Goal: Transaction & Acquisition: Download file/media

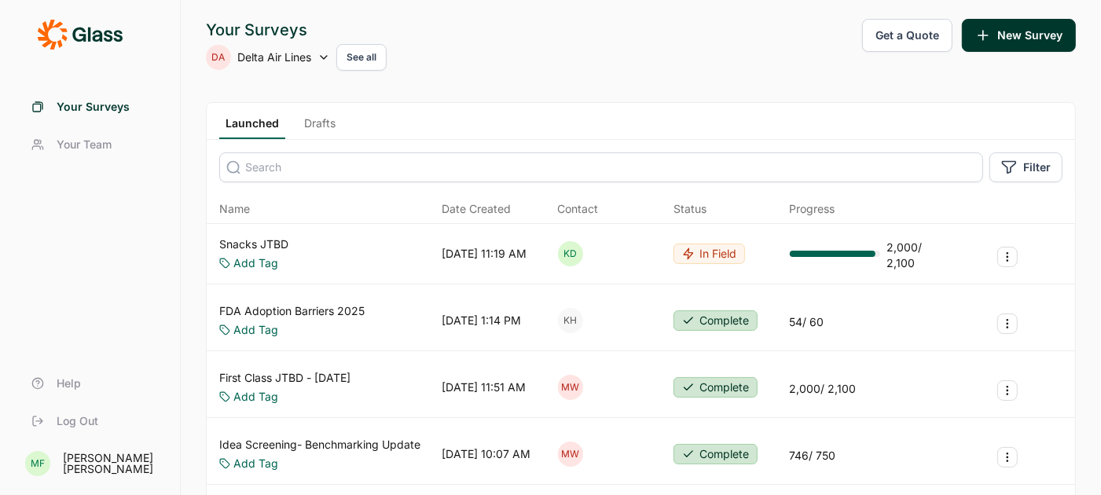
click at [263, 240] on link "Snacks JTBD" at bounding box center [253, 245] width 69 height 16
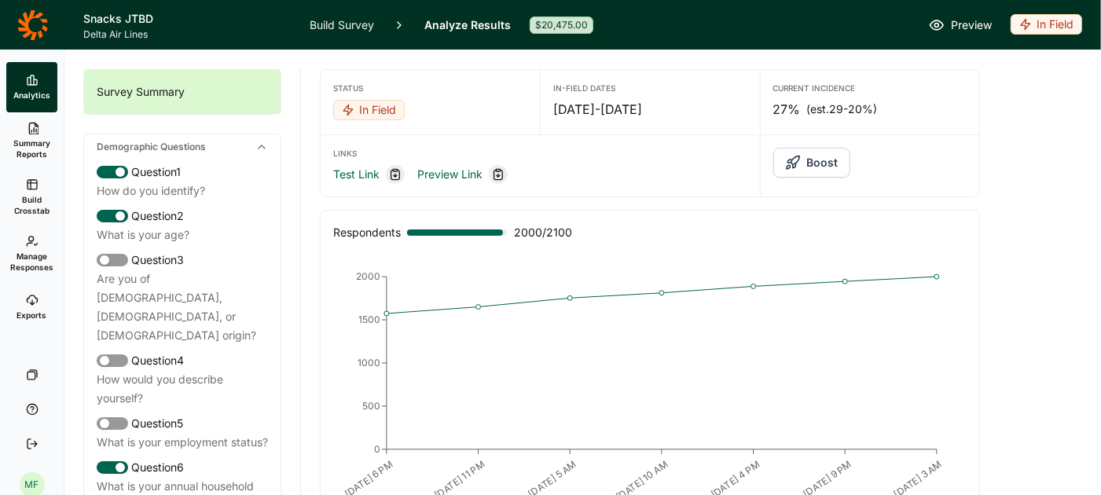
click at [319, 23] on link "Build Survey" at bounding box center [342, 25] width 64 height 50
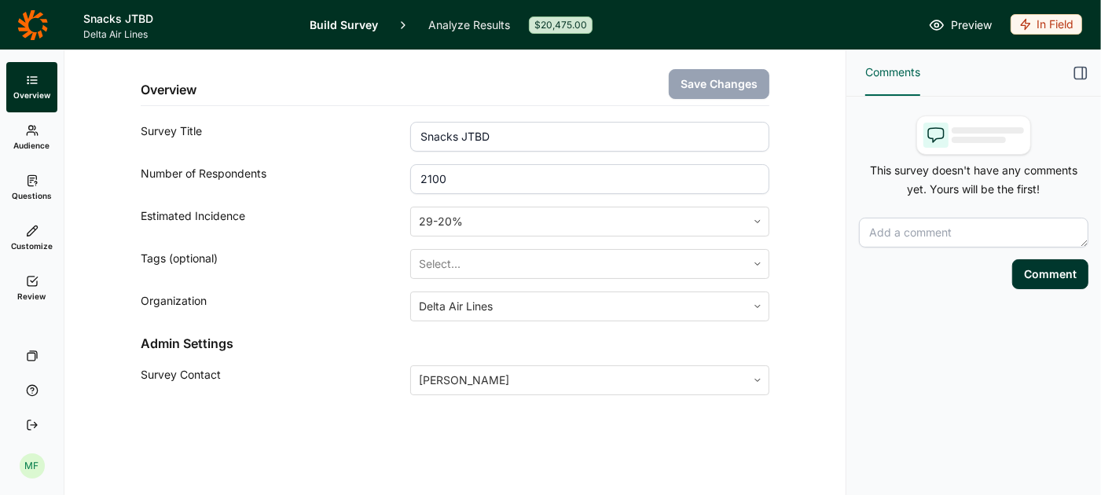
click at [461, 179] on input "2100" at bounding box center [589, 179] width 359 height 30
type input "2000"
click at [725, 83] on button "Save Changes" at bounding box center [719, 84] width 101 height 30
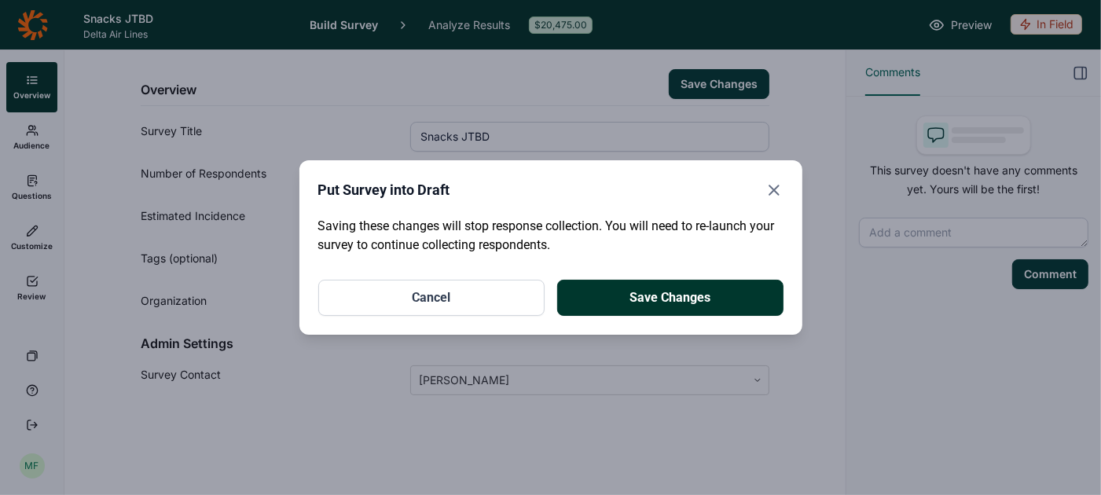
click at [660, 296] on button "Save Changes" at bounding box center [670, 298] width 226 height 36
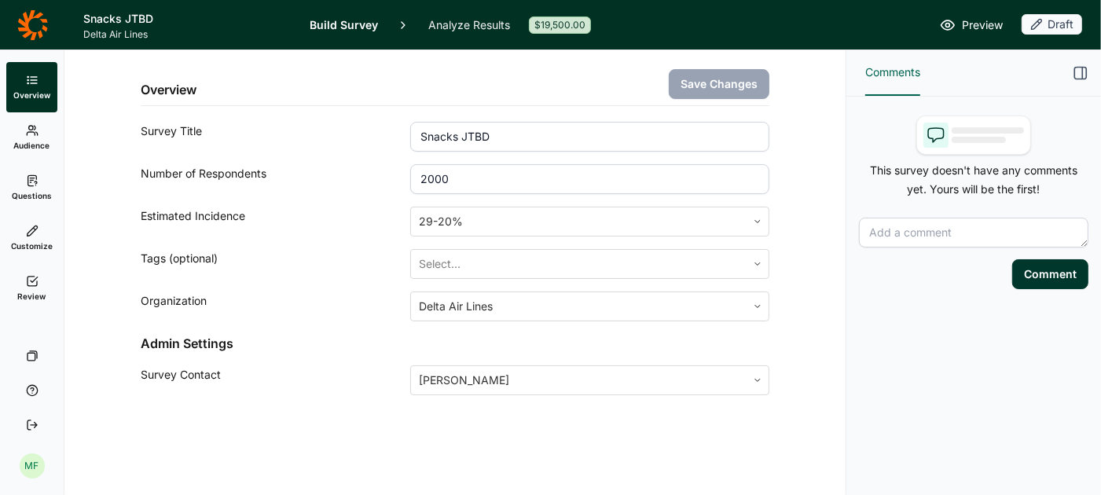
click at [441, 28] on link "Analyze Results" at bounding box center [469, 25] width 82 height 50
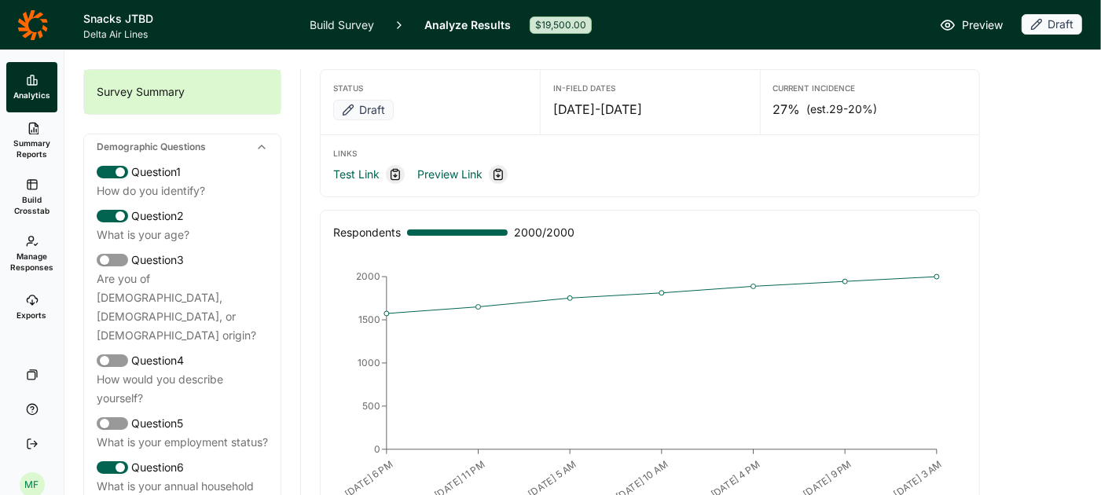
click at [33, 134] on use at bounding box center [33, 129] width 9 height 12
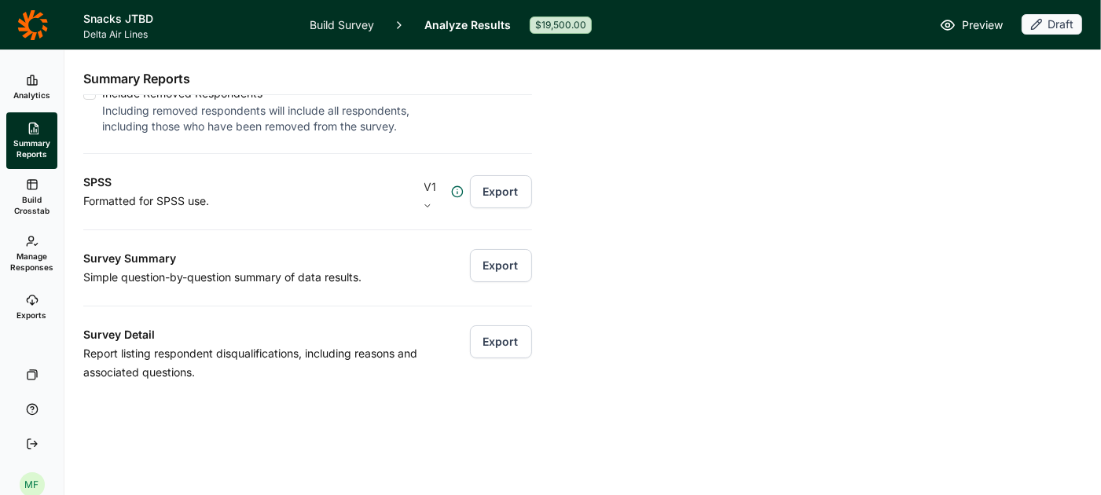
scroll to position [217, 0]
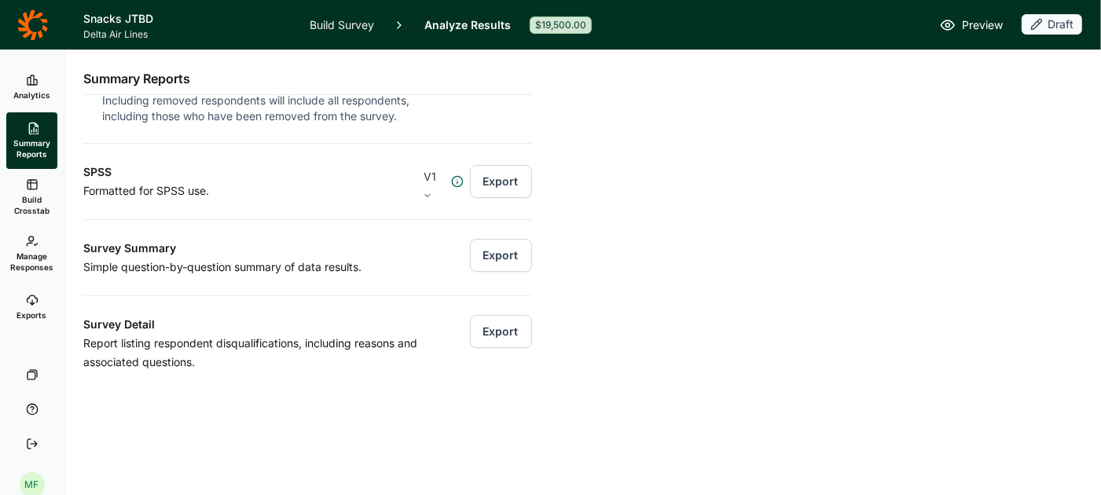
click at [31, 196] on span "Build Crosstab" at bounding box center [32, 205] width 39 height 22
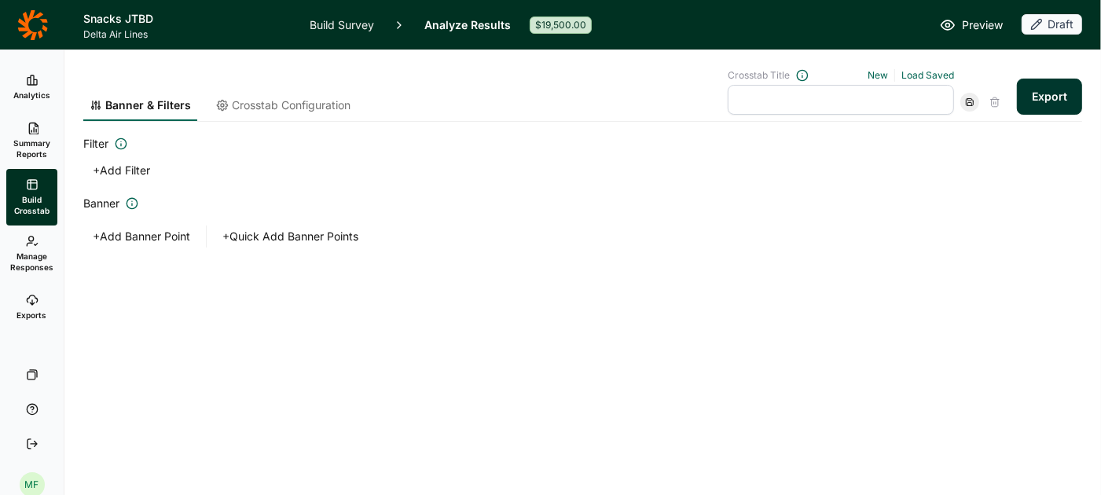
click at [920, 99] on input "text" at bounding box center [841, 100] width 226 height 30
click at [931, 74] on link "Load Saved" at bounding box center [928, 75] width 53 height 12
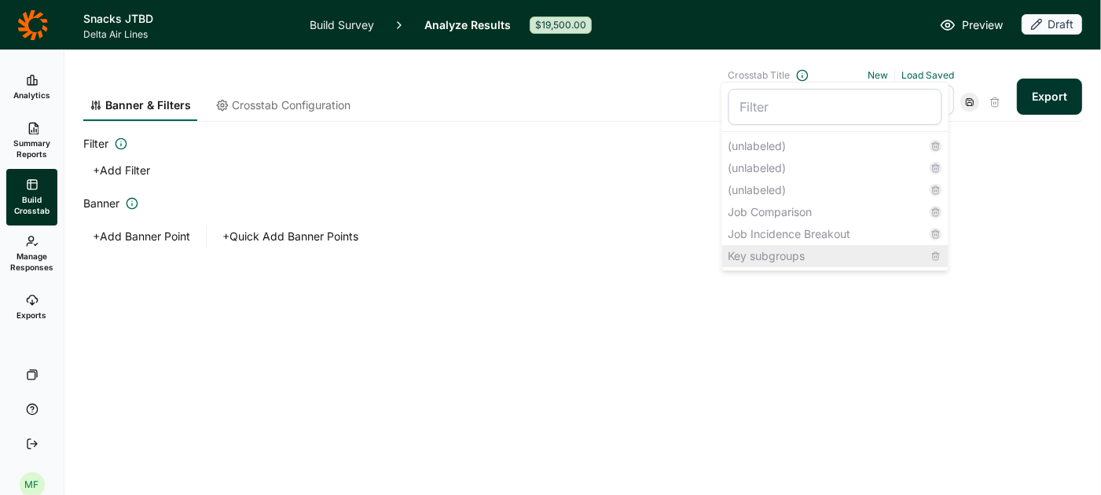
click at [786, 255] on div "Key subgroups" at bounding box center [835, 256] width 226 height 22
type input "Key subgroups"
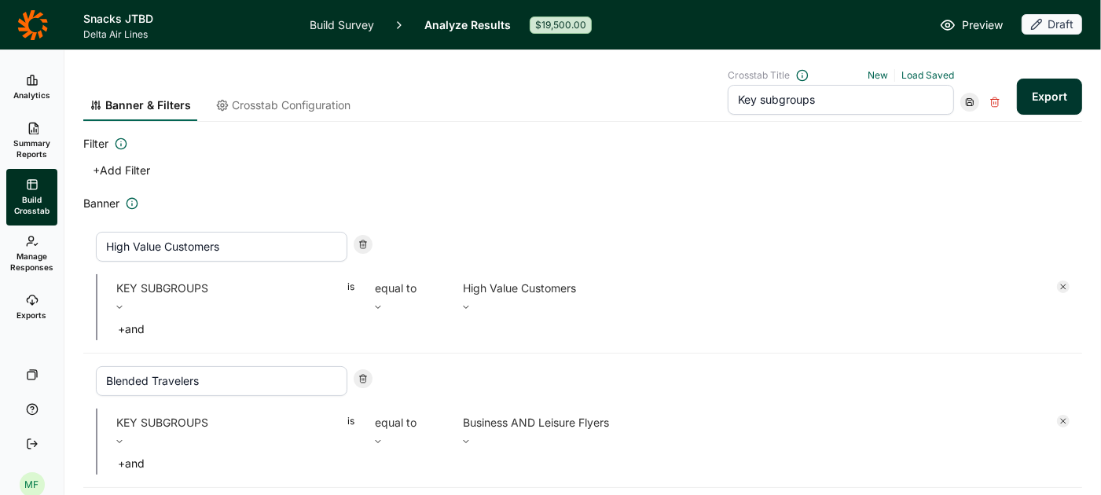
click at [283, 103] on span "Crosstab Configuration" at bounding box center [291, 105] width 119 height 16
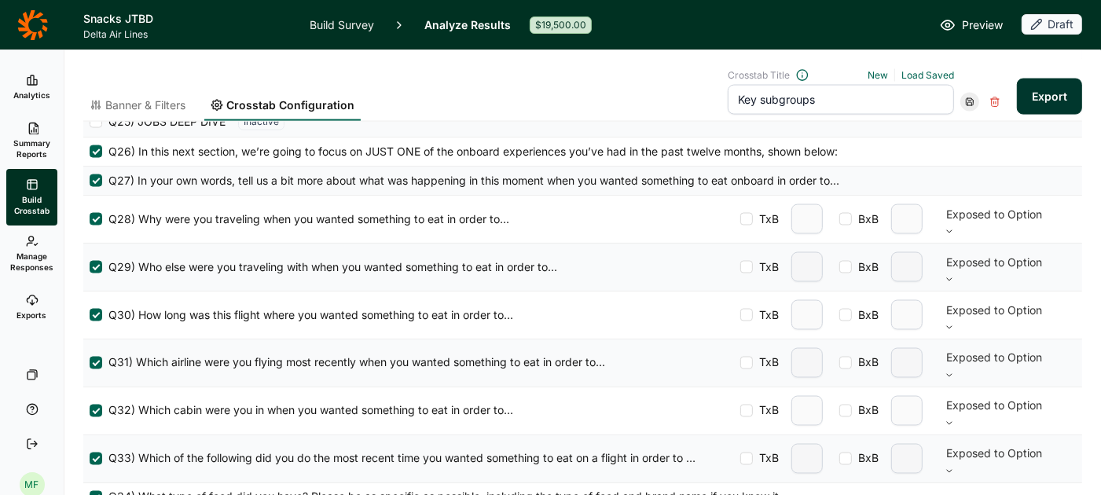
scroll to position [1908, 0]
click at [1060, 94] on button "Export" at bounding box center [1049, 97] width 65 height 36
click at [975, 449] on link "download your file here" at bounding box center [956, 451] width 123 height 13
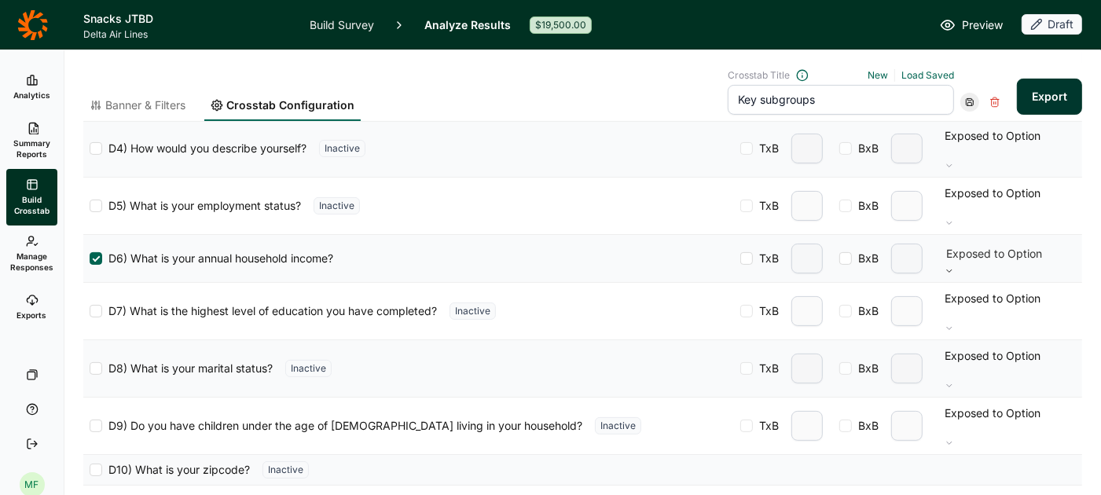
scroll to position [237, 0]
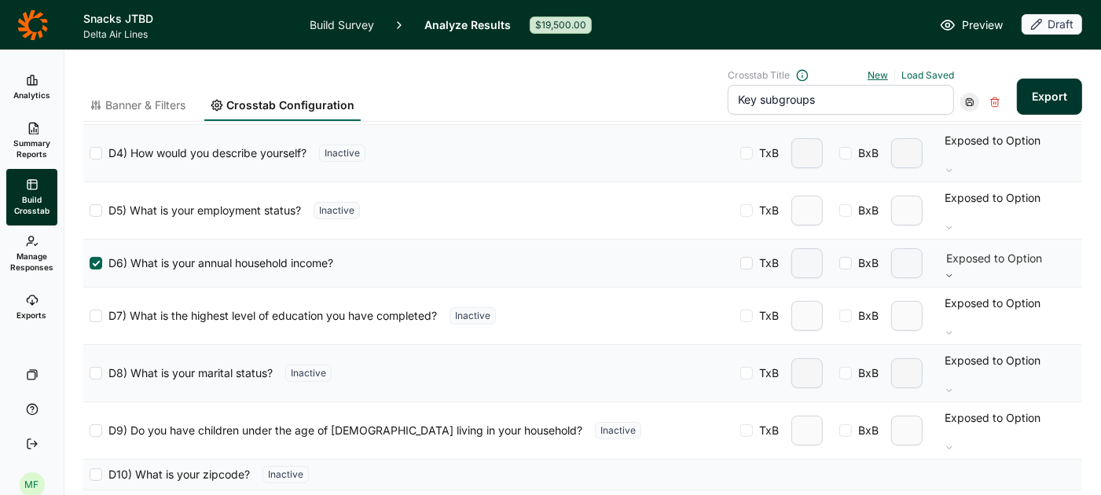
click at [882, 75] on link "New" at bounding box center [878, 75] width 20 height 12
click at [869, 93] on input "text" at bounding box center [841, 100] width 226 height 30
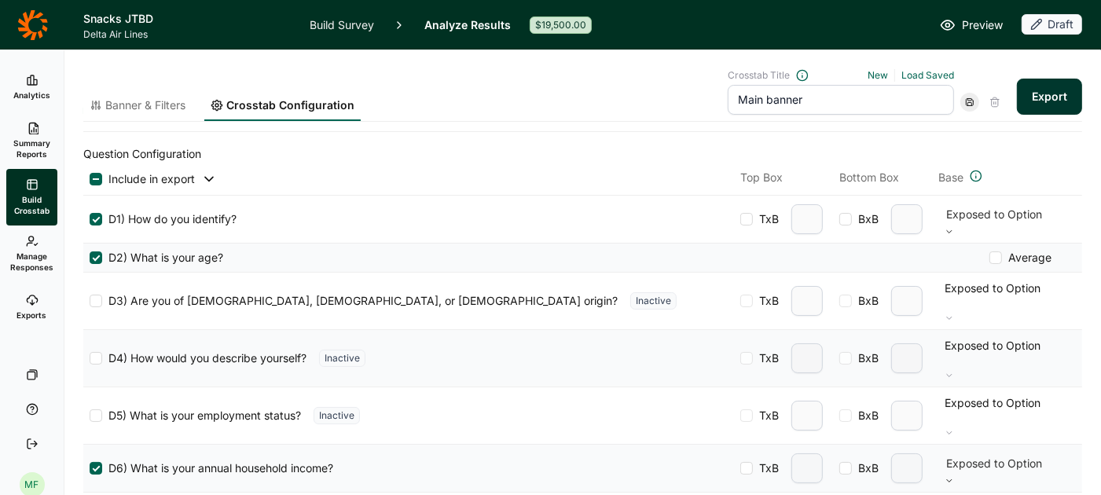
scroll to position [0, 0]
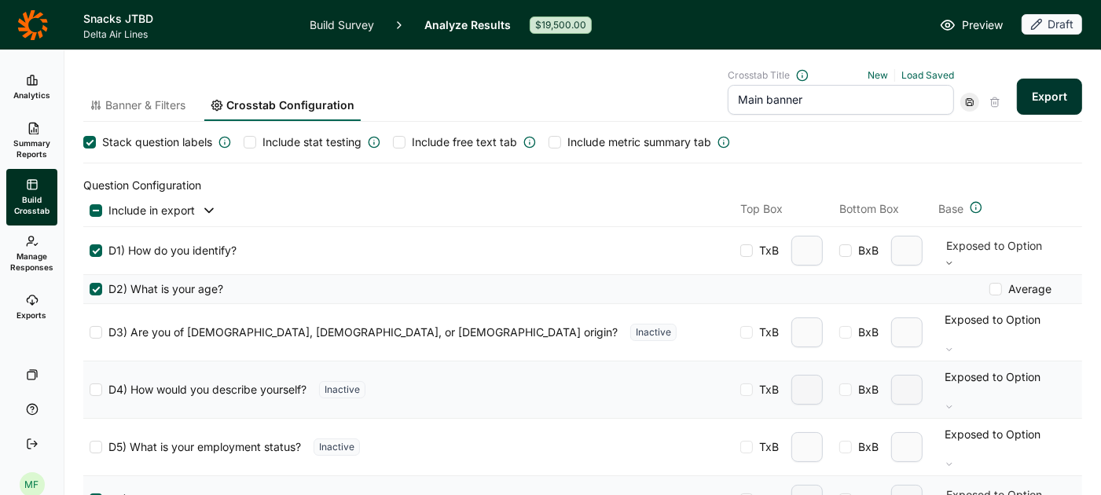
type input "Main banner"
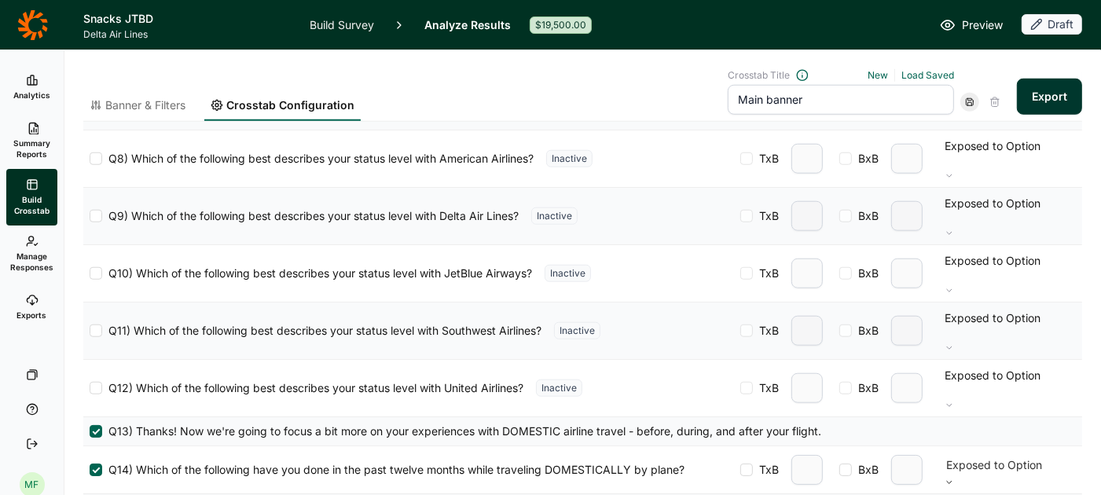
scroll to position [988, 0]
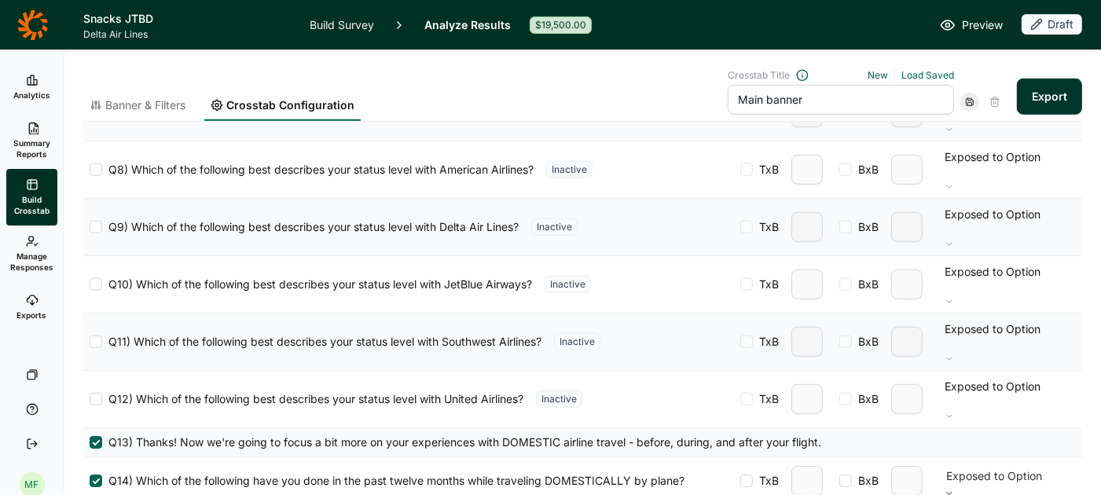
type input "2"
type input "3"
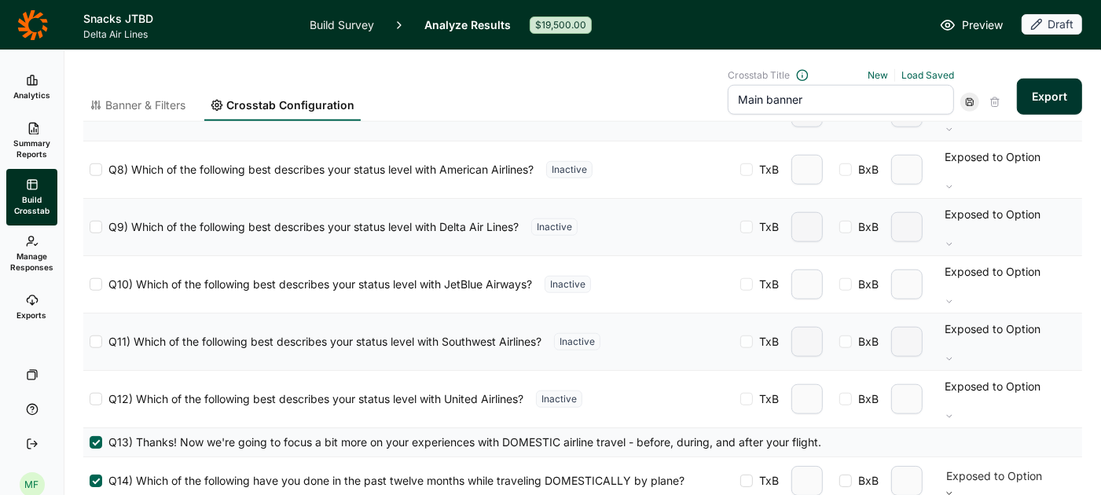
type input "2"
type input "3"
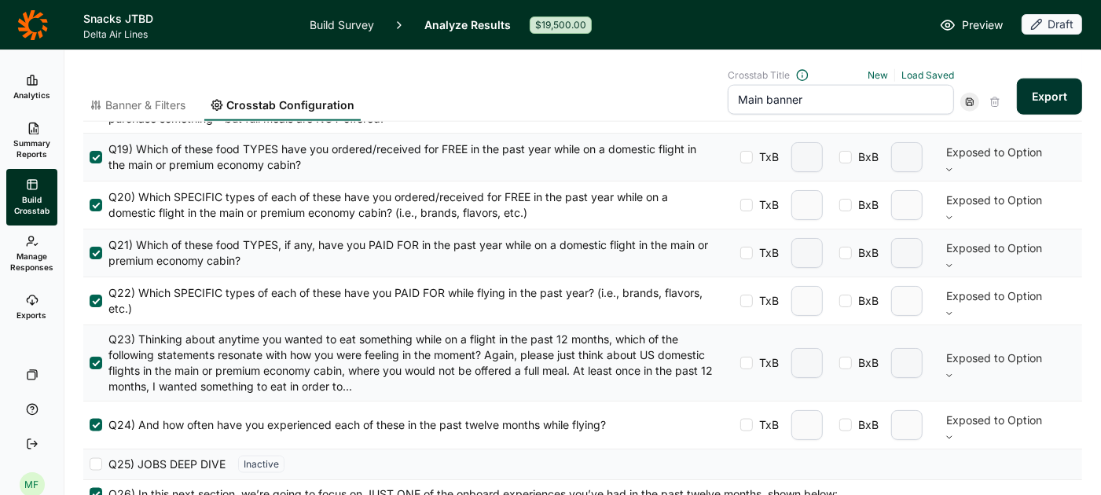
scroll to position [1565, 0]
click at [845, 418] on div at bounding box center [846, 424] width 13 height 13
click at [840, 425] on input "BxB" at bounding box center [840, 425] width 0 height 0
type input "2"
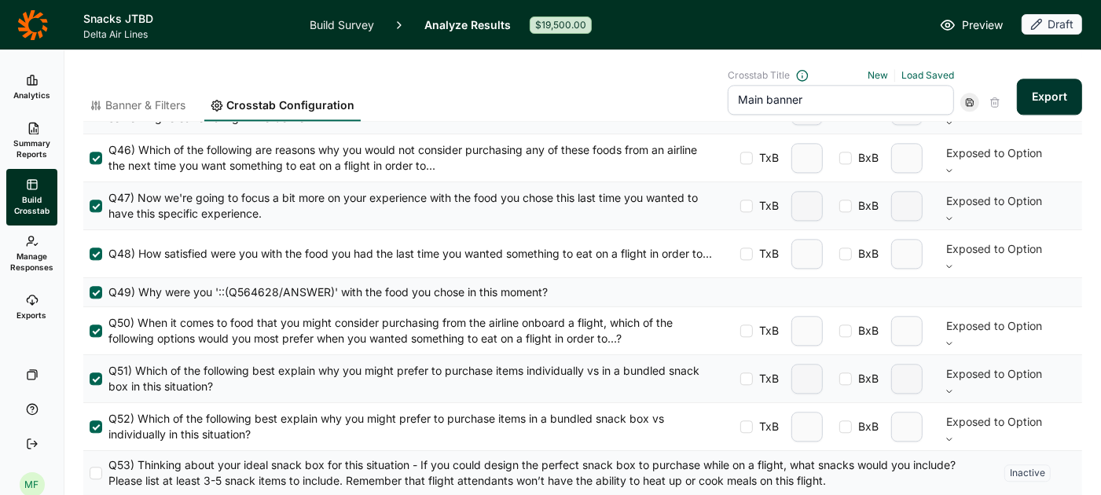
scroll to position [2781, 0]
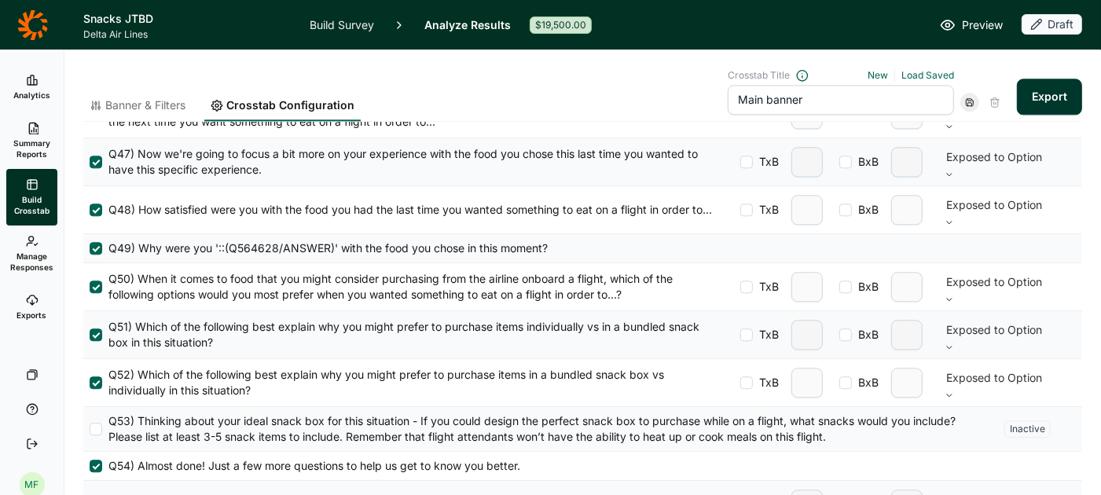
click at [969, 101] on use at bounding box center [970, 102] width 7 height 7
click at [924, 77] on link "Load Saved" at bounding box center [928, 75] width 53 height 12
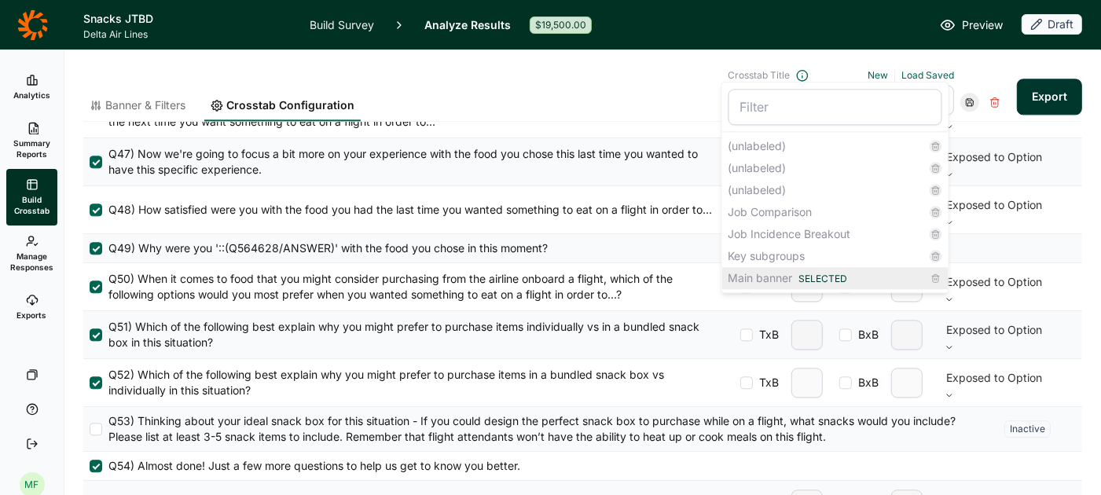
click at [785, 277] on div "Main banner Selected" at bounding box center [835, 278] width 226 height 22
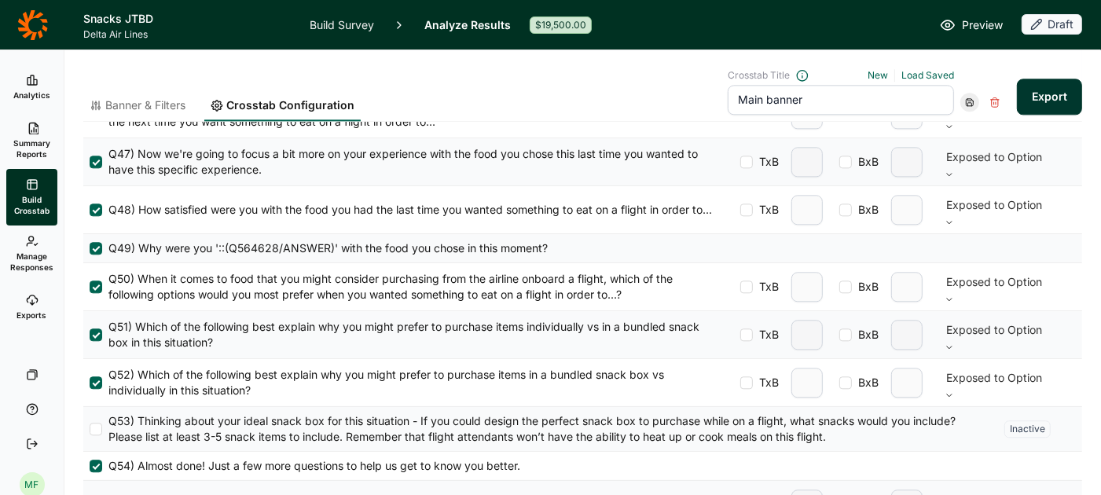
click at [1050, 94] on button "Export" at bounding box center [1049, 97] width 65 height 36
click at [1043, 98] on button "Export" at bounding box center [1049, 97] width 65 height 36
click at [960, 449] on link "download your file here" at bounding box center [956, 451] width 123 height 13
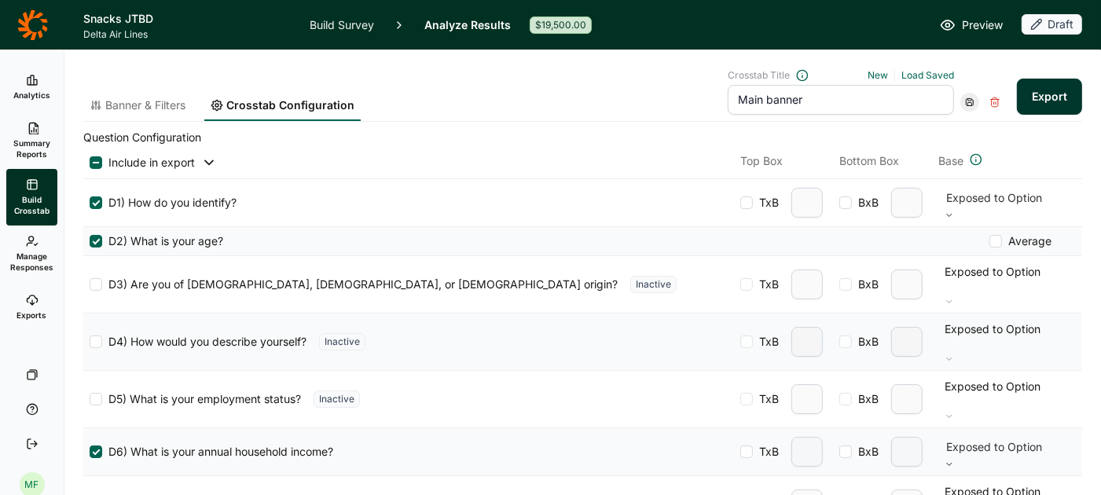
scroll to position [0, 0]
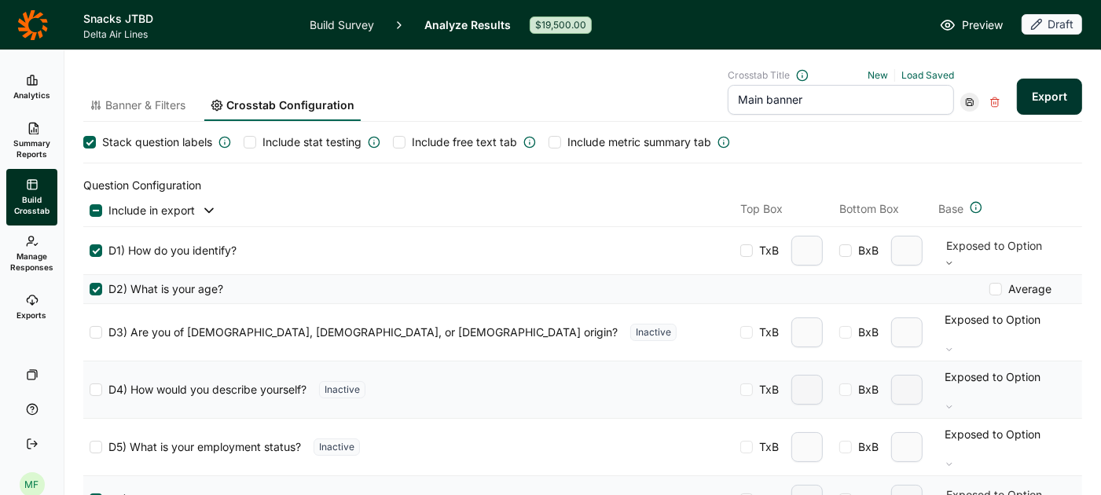
click at [396, 138] on div at bounding box center [399, 142] width 13 height 13
click at [393, 142] on input "Include free text tab" at bounding box center [393, 142] width 0 height 0
click at [1053, 95] on button "Export" at bounding box center [1049, 97] width 65 height 36
click at [939, 453] on link "download your file here" at bounding box center [956, 451] width 123 height 13
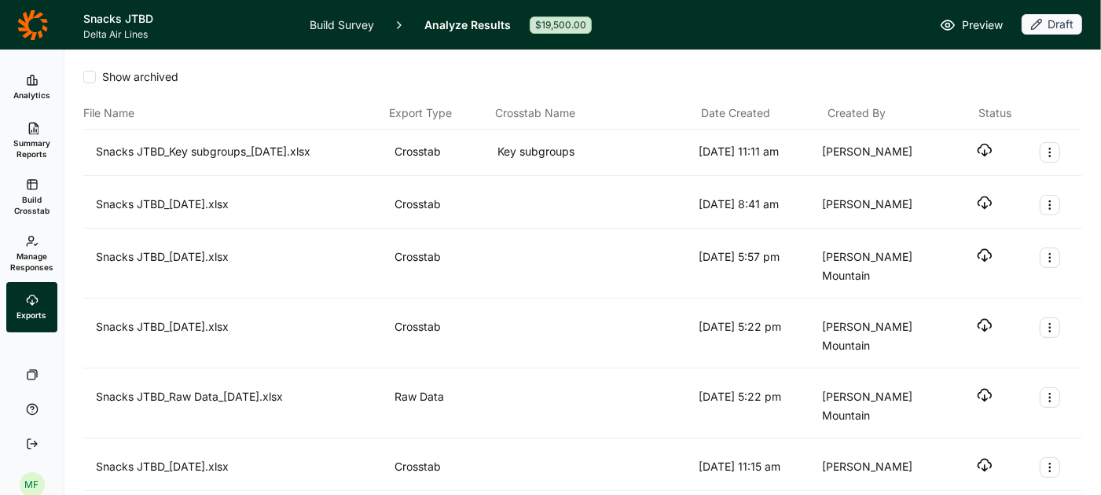
click at [983, 150] on icon "button" at bounding box center [985, 150] width 16 height 16
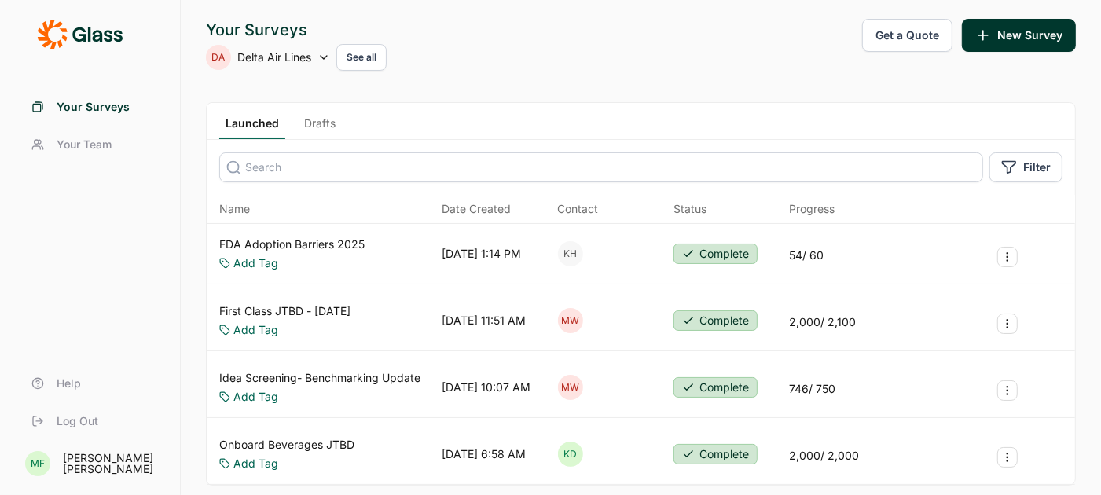
click at [313, 122] on link "Drafts" at bounding box center [320, 128] width 44 height 24
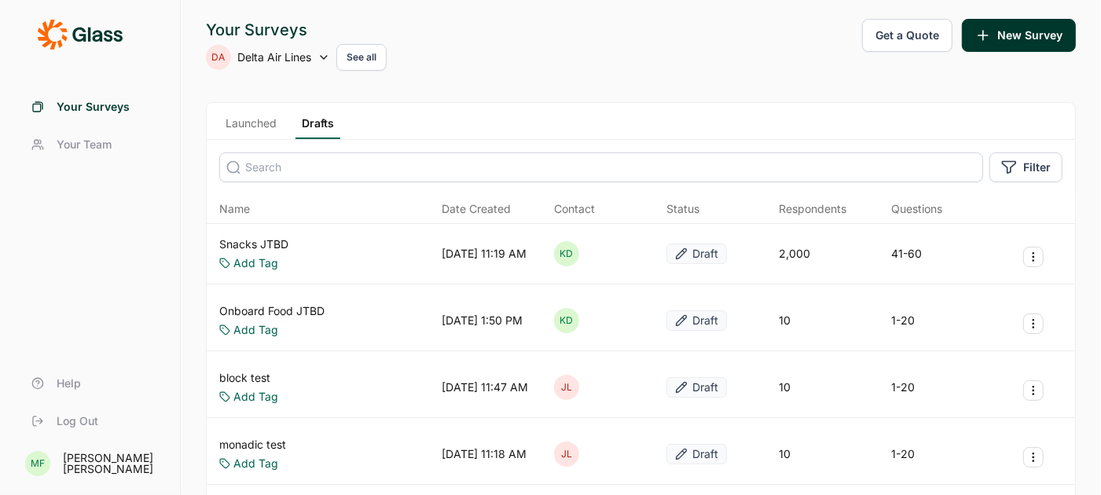
click at [1038, 255] on icon "Survey Actions" at bounding box center [1033, 257] width 13 height 13
click at [626, 162] on input at bounding box center [601, 168] width 764 height 30
click at [258, 238] on link "Snacks JTBD" at bounding box center [253, 245] width 69 height 16
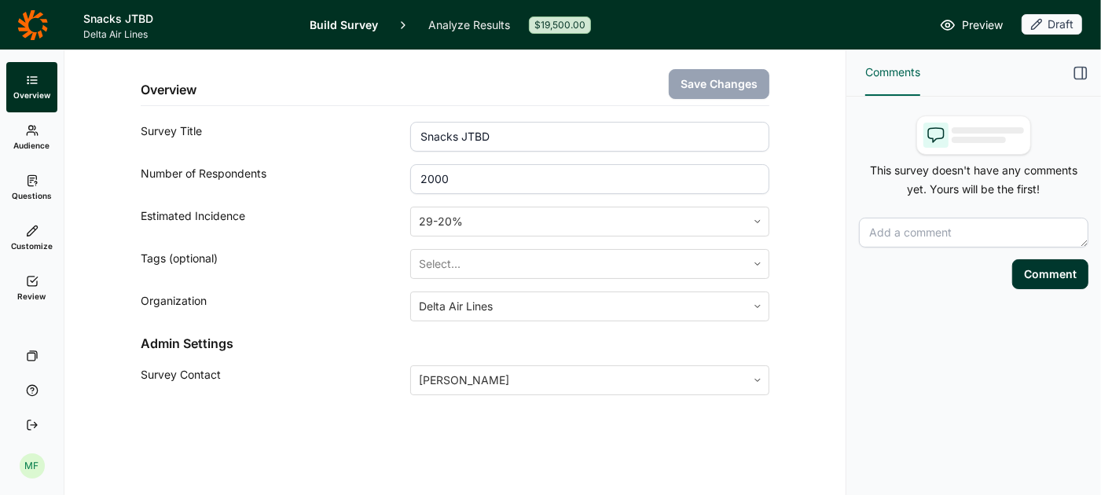
click at [482, 26] on link "Analyze Results" at bounding box center [469, 25] width 82 height 50
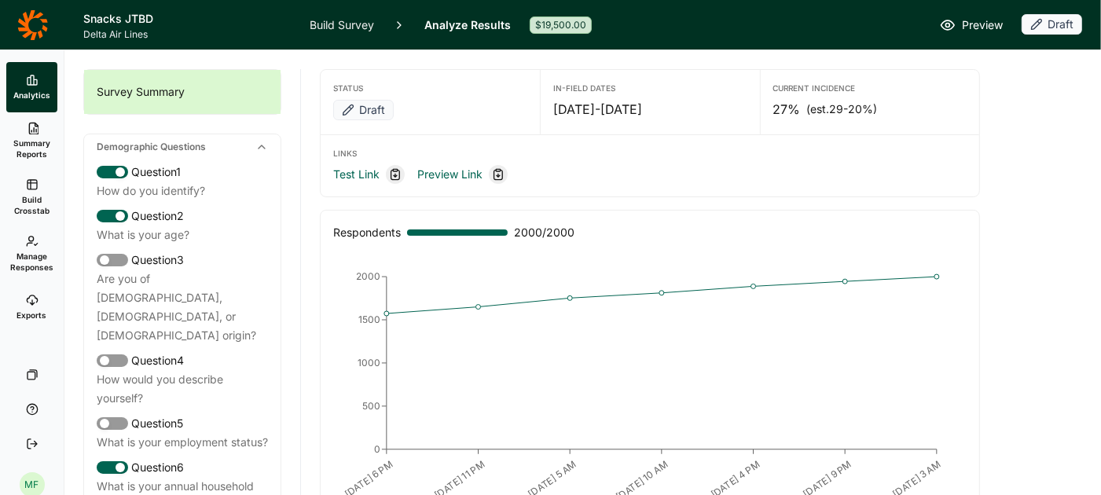
click at [38, 200] on span "Build Crosstab" at bounding box center [32, 205] width 39 height 22
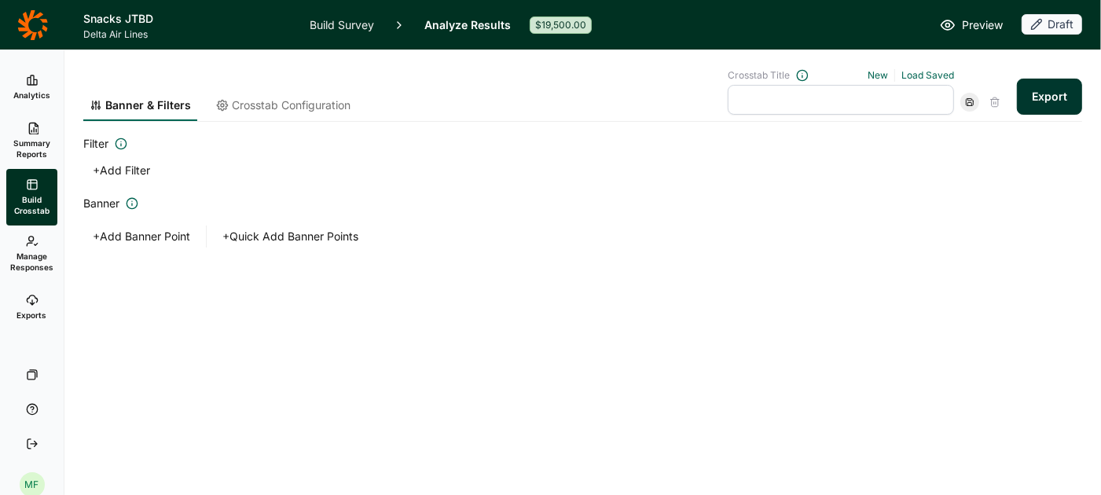
click at [919, 81] on div "Load Saved" at bounding box center [928, 75] width 53 height 13
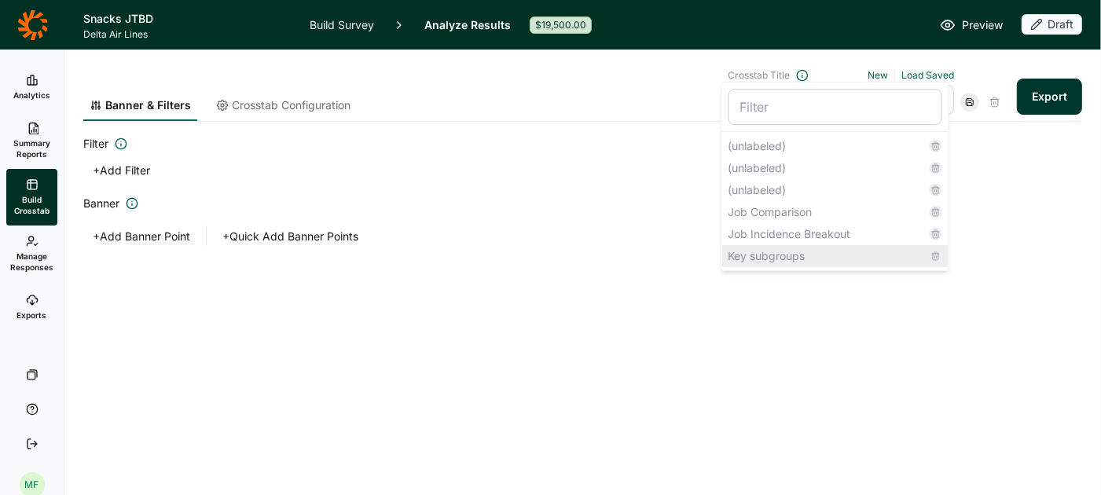
click at [815, 252] on div "Key subgroups" at bounding box center [835, 256] width 226 height 22
type input "Key subgroups"
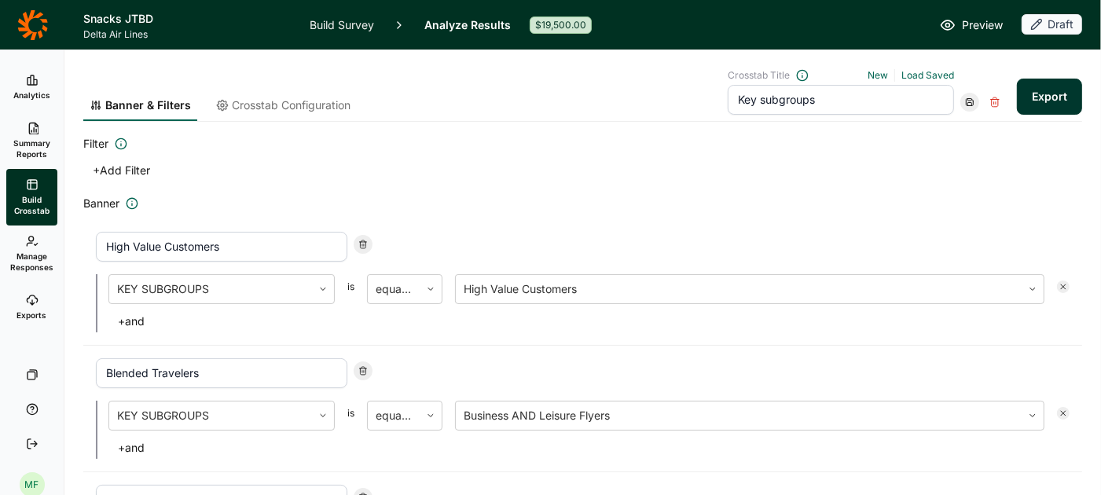
click at [309, 108] on span "Crosstab Configuration" at bounding box center [291, 105] width 119 height 16
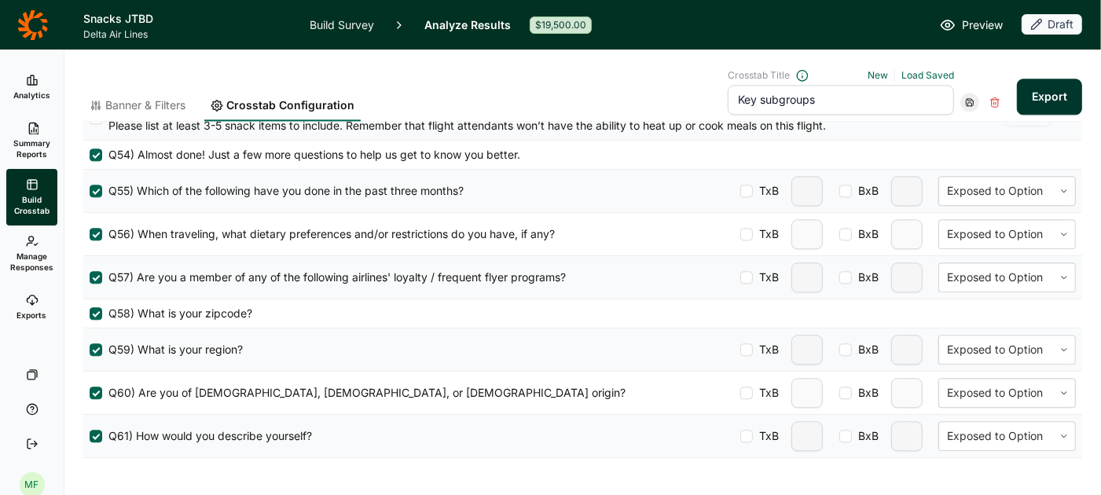
scroll to position [2781, 0]
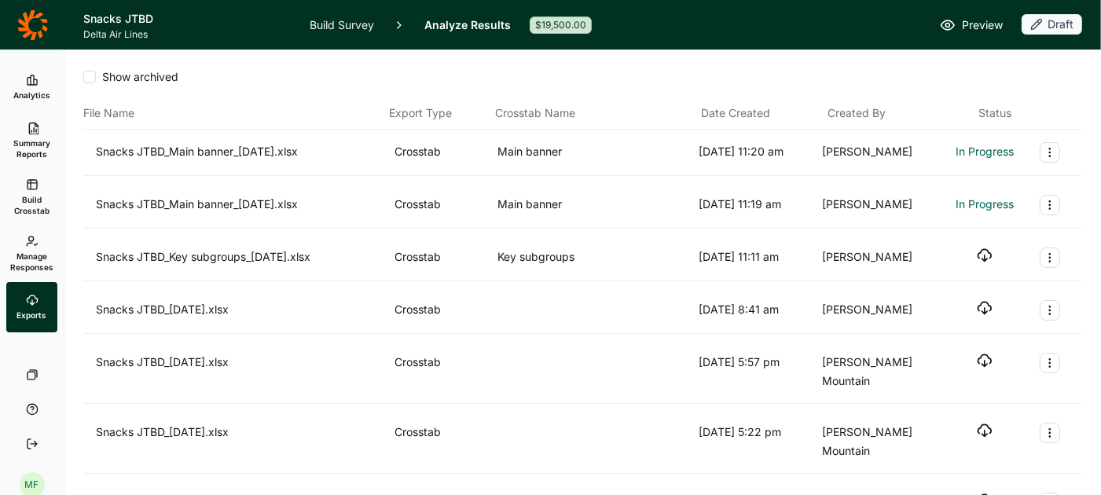
click at [1050, 207] on use "Export Actions" at bounding box center [1049, 205] width 1 height 9
click at [953, 246] on button "Archive" at bounding box center [966, 241] width 178 height 35
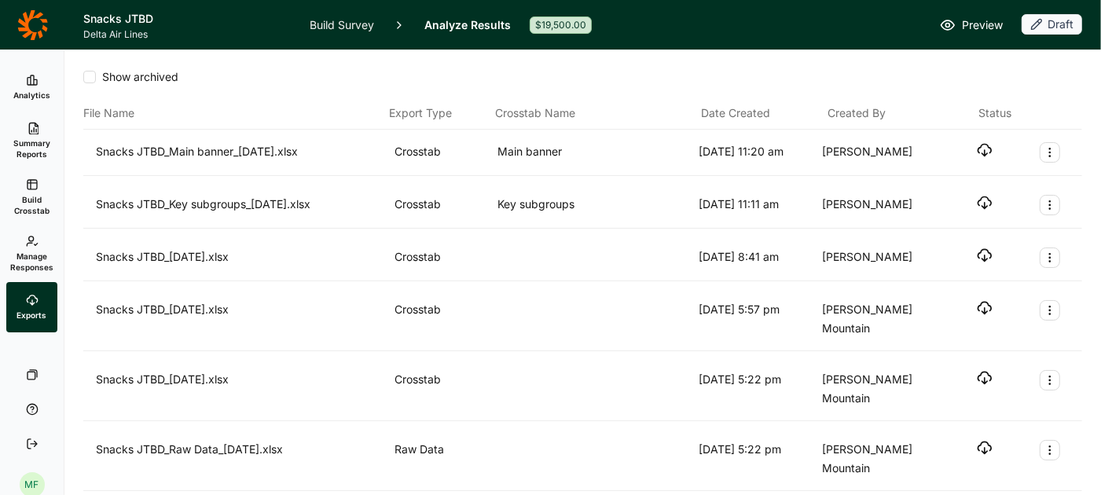
click at [987, 151] on icon "button" at bounding box center [985, 150] width 16 height 16
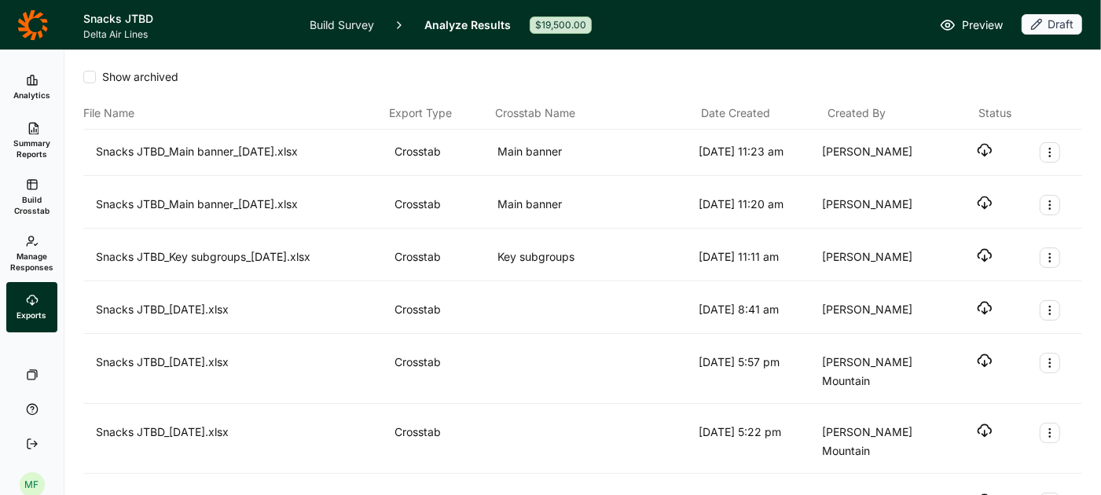
click at [987, 149] on icon "button" at bounding box center [985, 150] width 16 height 16
